Goal: Task Accomplishment & Management: Manage account settings

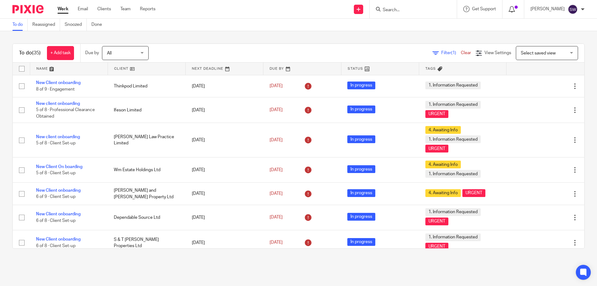
click at [515, 9] on icon at bounding box center [512, 9] width 6 height 6
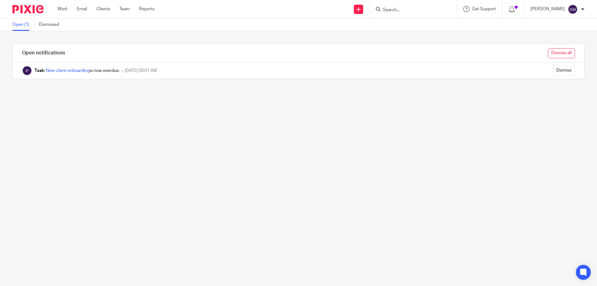
click at [557, 54] on input "Dismiss all" at bounding box center [561, 53] width 27 height 10
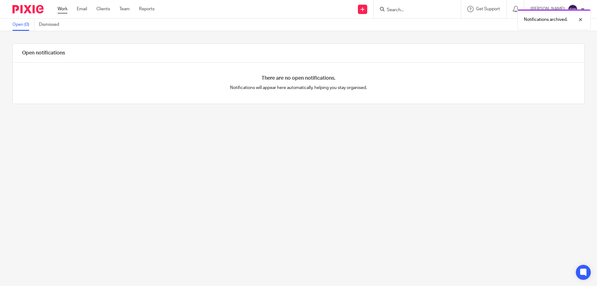
click at [60, 9] on link "Work" at bounding box center [63, 9] width 10 height 6
